Goal: Contribute content: Contribute content

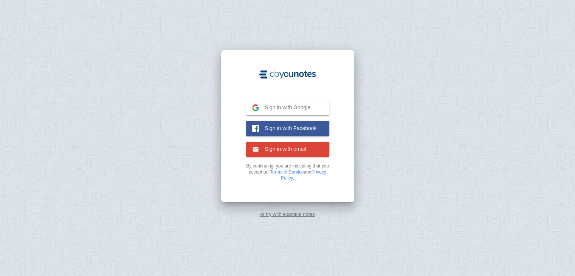
click at [276, 112] on button "Sign in with Google Google" at bounding box center [287, 107] width 83 height 15
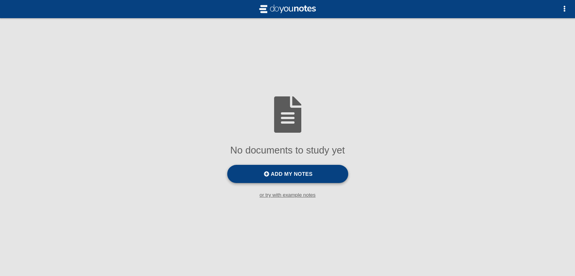
click at [313, 175] on label "Add my notes" at bounding box center [287, 174] width 121 height 18
click at [0, 0] on input "Add my notes" at bounding box center [0, 0] width 0 height 0
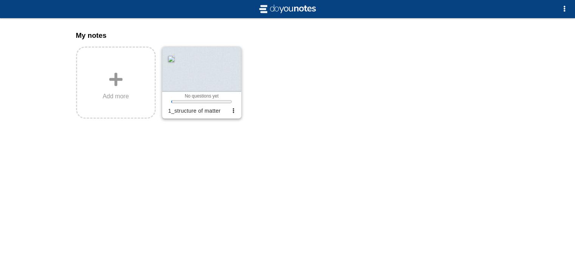
click at [201, 79] on div at bounding box center [201, 69] width 79 height 45
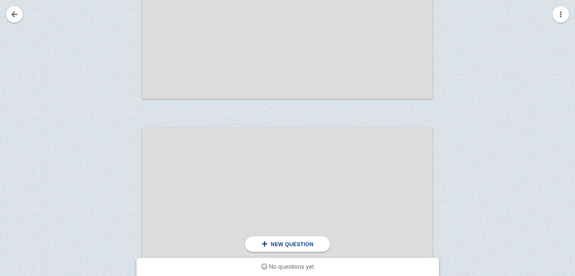
scroll to position [3533, 0]
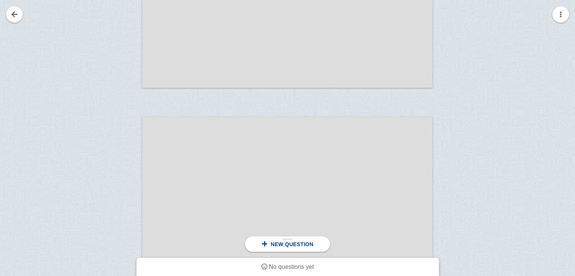
click at [278, 246] on span "New question" at bounding box center [292, 244] width 43 height 6
